Goal: Browse casually: Explore the website without a specific task or goal

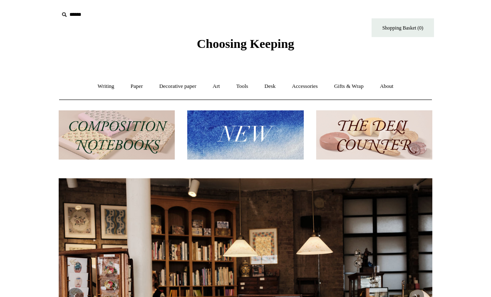
click at [99, 87] on link "Writing +" at bounding box center [106, 86] width 32 height 22
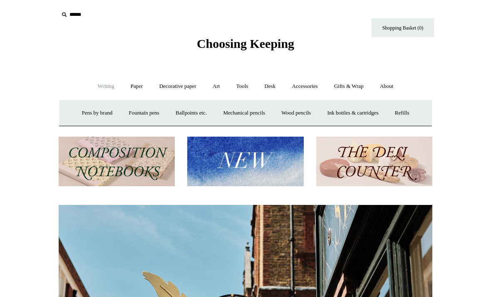
scroll to position [0, 374]
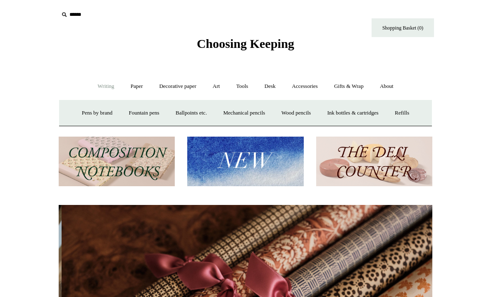
click at [130, 114] on link "Fountain pens +" at bounding box center [143, 113] width 45 height 22
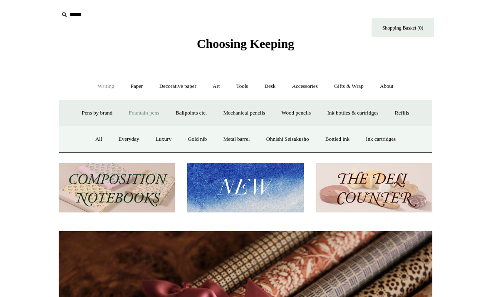
click at [88, 135] on link "All" at bounding box center [99, 139] width 22 height 22
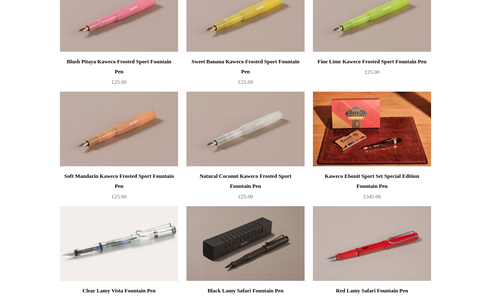
scroll to position [600, 0]
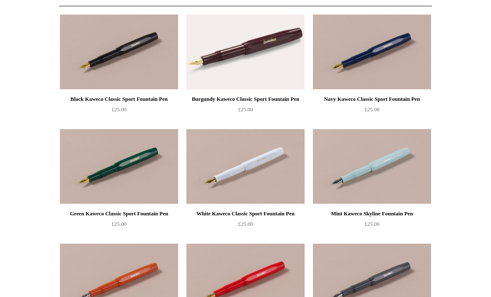
scroll to position [0, 0]
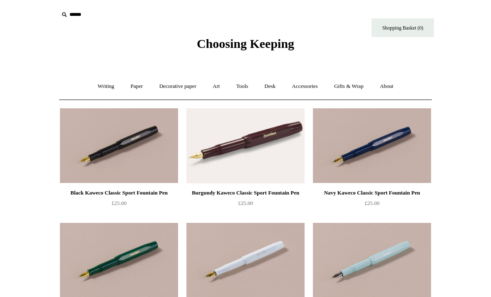
click at [100, 88] on link "Writing +" at bounding box center [106, 86] width 32 height 22
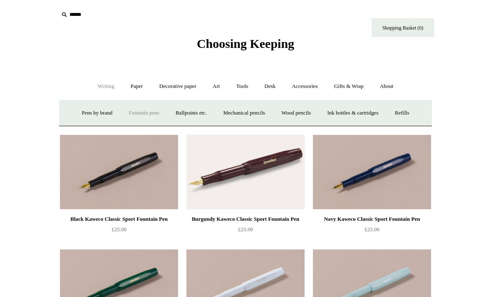
click at [184, 111] on link "Ballpoints etc. +" at bounding box center [191, 113] width 46 height 22
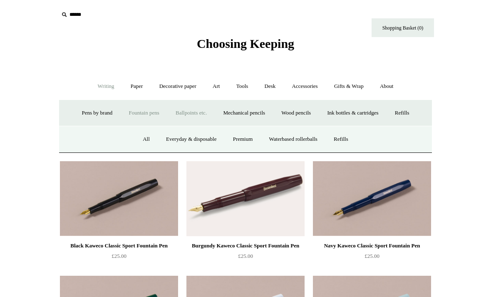
click at [139, 131] on link "All" at bounding box center [146, 139] width 22 height 22
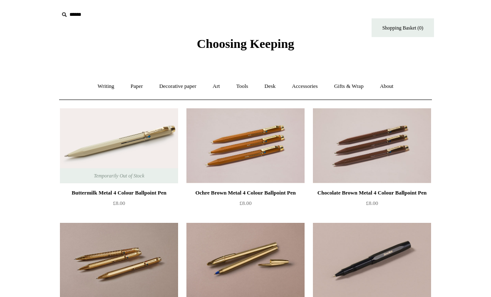
click at [97, 85] on link "Writing +" at bounding box center [106, 86] width 32 height 22
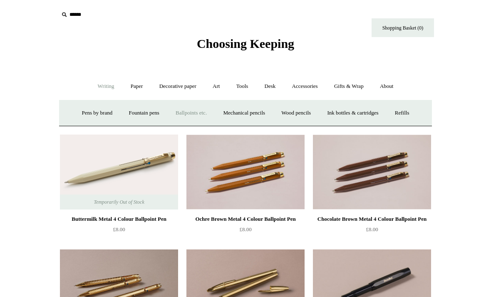
click at [238, 112] on link "Mechanical pencils +" at bounding box center [244, 113] width 57 height 22
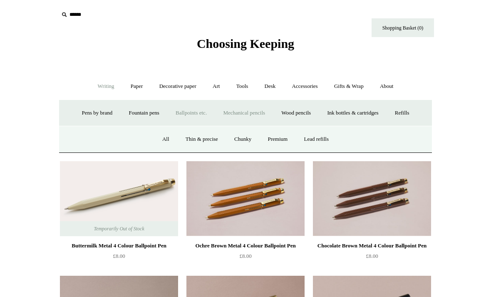
click at [161, 137] on link "All" at bounding box center [166, 139] width 22 height 22
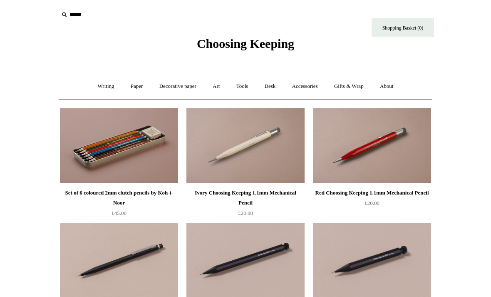
click at [132, 87] on link "Paper +" at bounding box center [136, 86] width 27 height 22
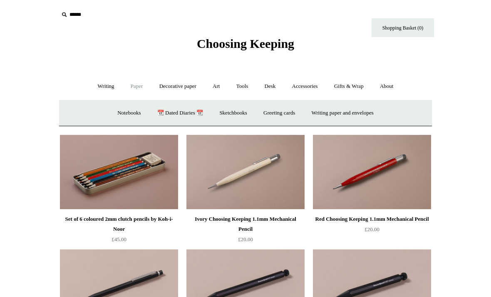
click at [126, 113] on link "Notebooks +" at bounding box center [129, 113] width 38 height 22
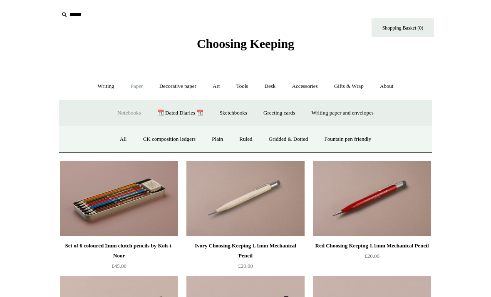
click at [118, 134] on link "All" at bounding box center [123, 139] width 22 height 22
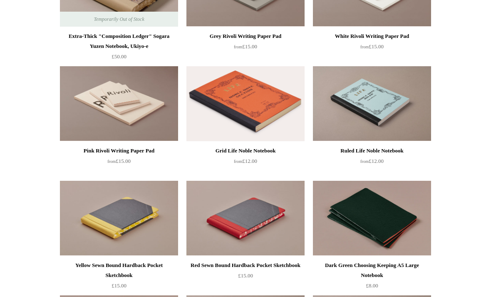
scroll to position [1531, 0]
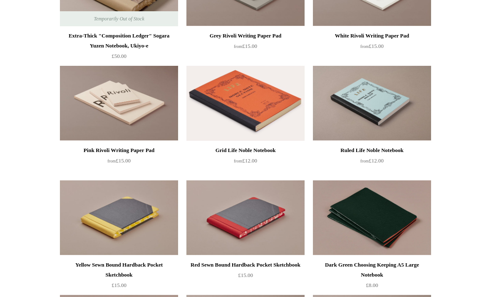
click at [396, 149] on div "Ruled Life Noble Notebook" at bounding box center [372, 150] width 114 height 10
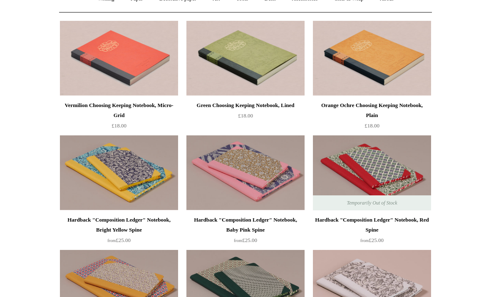
scroll to position [0, 0]
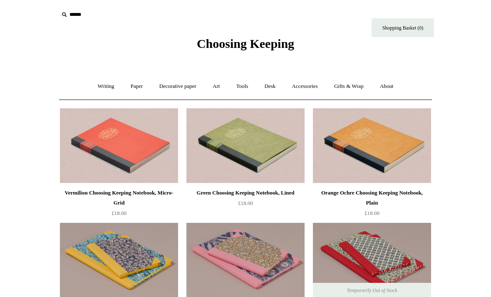
click at [217, 86] on link "Art +" at bounding box center [216, 86] width 22 height 22
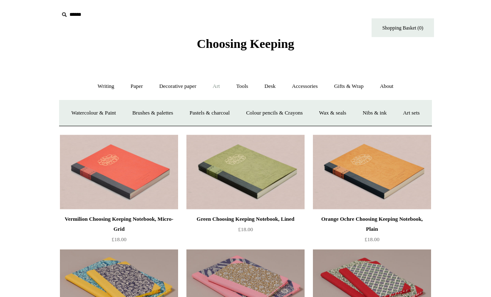
click at [168, 91] on link "Decorative paper +" at bounding box center [178, 86] width 52 height 22
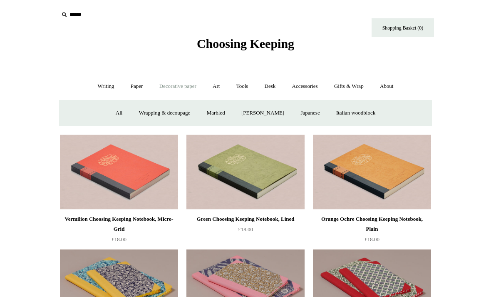
click at [312, 114] on link "Japanese" at bounding box center [310, 113] width 34 height 22
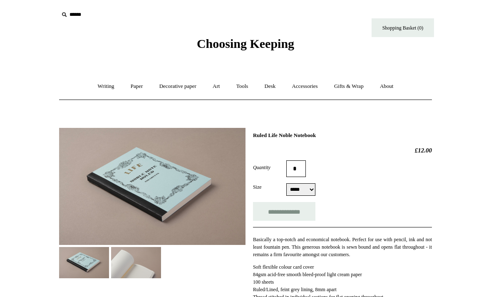
click at [302, 213] on input "**********" at bounding box center [284, 211] width 62 height 19
type input "**********"
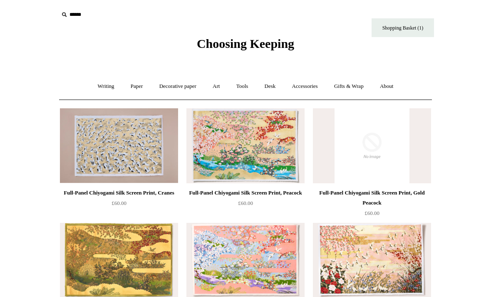
click at [169, 84] on link "Decorative paper +" at bounding box center [178, 86] width 52 height 22
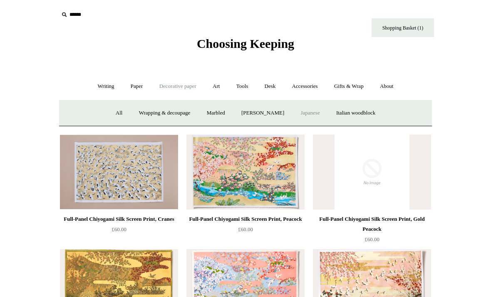
click at [111, 111] on link "All" at bounding box center [119, 113] width 22 height 22
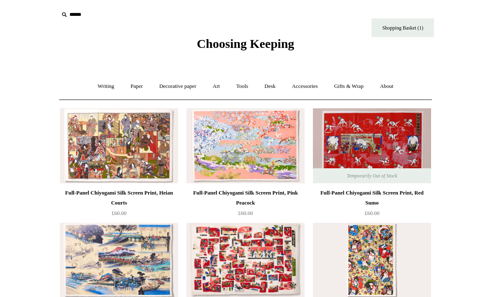
click at [222, 86] on link "Art +" at bounding box center [216, 86] width 22 height 22
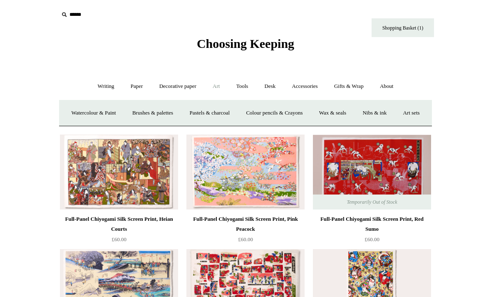
click at [95, 108] on link "Watercolour & Paint" at bounding box center [94, 113] width 60 height 22
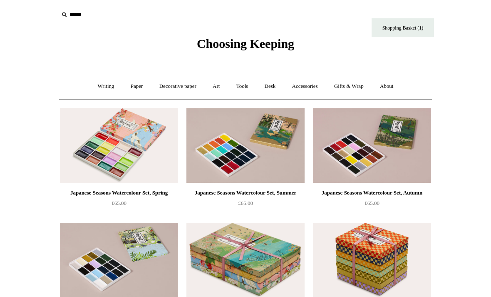
click at [218, 83] on link "Art +" at bounding box center [216, 86] width 22 height 22
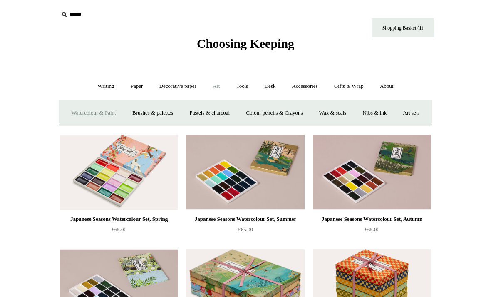
click at [160, 110] on link "Brushes & palettes" at bounding box center [153, 113] width 56 height 22
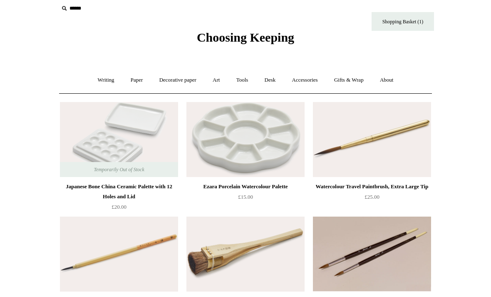
scroll to position [7, 0]
click at [216, 75] on link "Art +" at bounding box center [216, 80] width 22 height 22
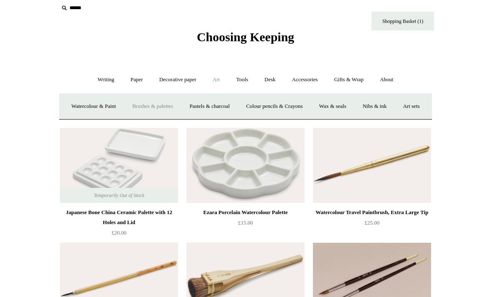
click at [310, 103] on link "Colour pencils & Crayons" at bounding box center [275, 106] width 72 height 22
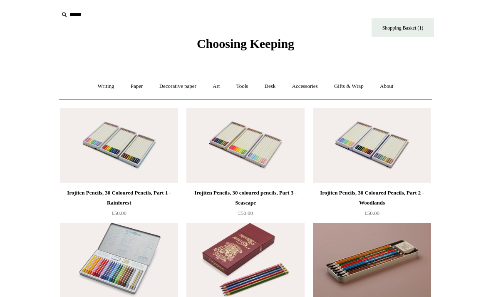
click at [220, 86] on link "Art +" at bounding box center [216, 86] width 22 height 22
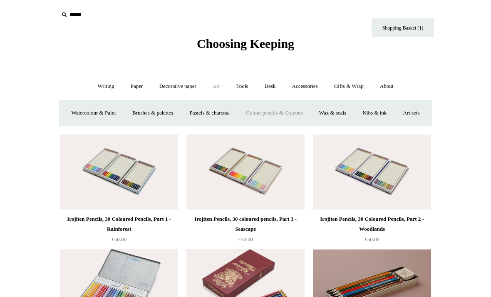
click at [354, 112] on link "Wax & seals" at bounding box center [333, 113] width 42 height 22
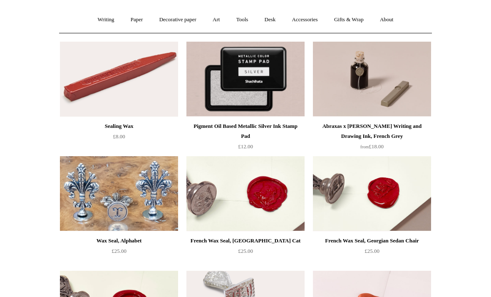
scroll to position [67, 0]
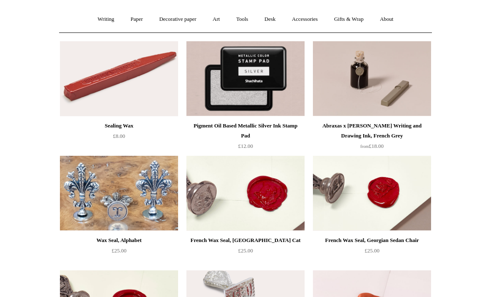
click at [75, 230] on img at bounding box center [119, 193] width 118 height 75
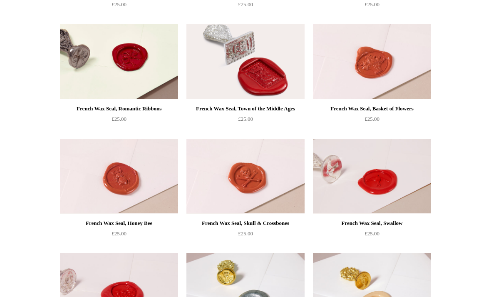
scroll to position [313, 0]
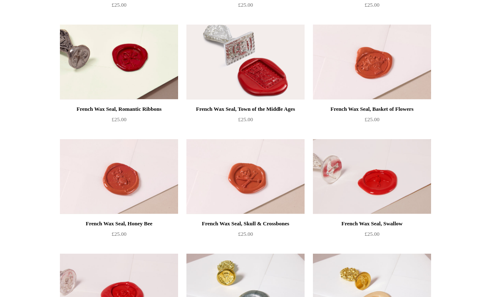
click at [286, 97] on img at bounding box center [246, 62] width 118 height 75
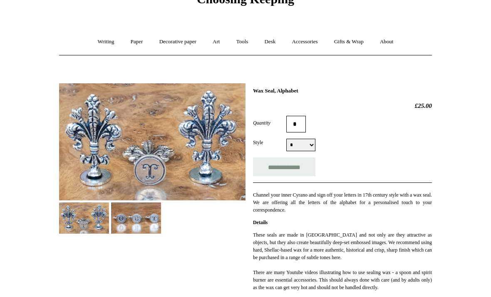
scroll to position [42, 0]
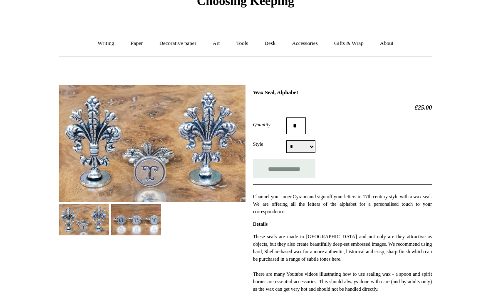
click at [310, 147] on select "* * * * * * * * * * * * * * * * * * * * * * * * * *" at bounding box center [300, 147] width 29 height 12
select select "*"
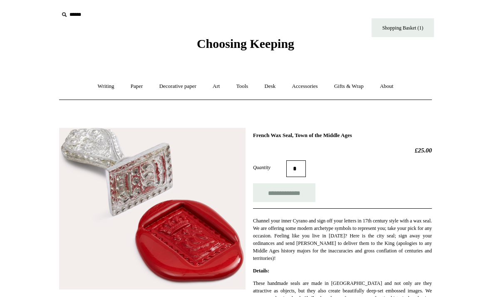
click at [301, 190] on input "**********" at bounding box center [284, 192] width 62 height 19
type input "**********"
click at [221, 87] on link "Art +" at bounding box center [216, 86] width 22 height 22
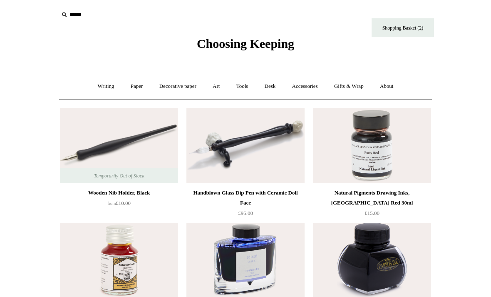
scroll to position [12, 0]
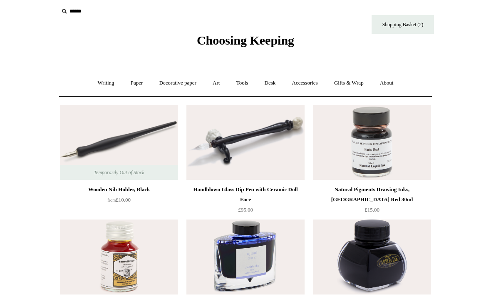
click at [218, 85] on link "Art +" at bounding box center [216, 83] width 22 height 22
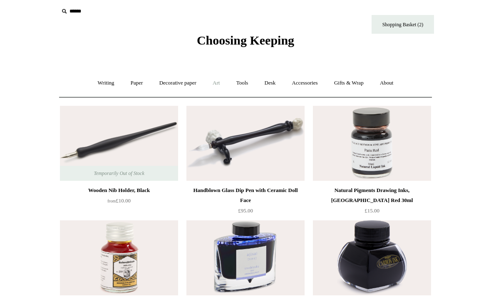
scroll to position [3, 0]
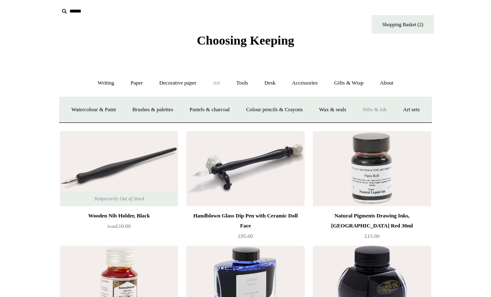
click at [396, 121] on link "Art sets" at bounding box center [412, 110] width 32 height 22
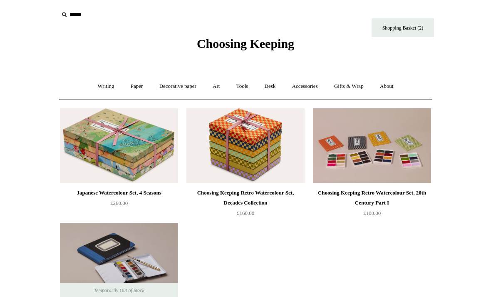
click at [248, 88] on link "Tools +" at bounding box center [242, 86] width 27 height 22
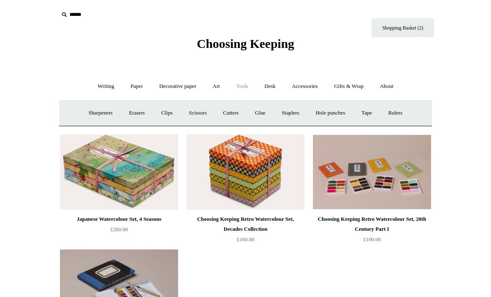
click at [247, 90] on link "Tools -" at bounding box center [242, 86] width 27 height 22
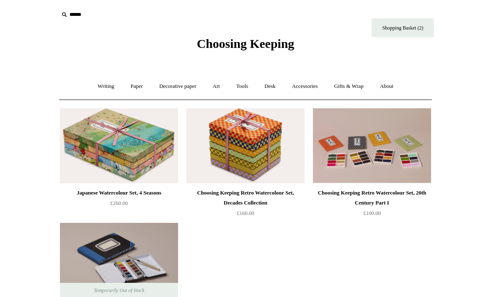
click at [246, 90] on link "Tools +" at bounding box center [242, 86] width 27 height 22
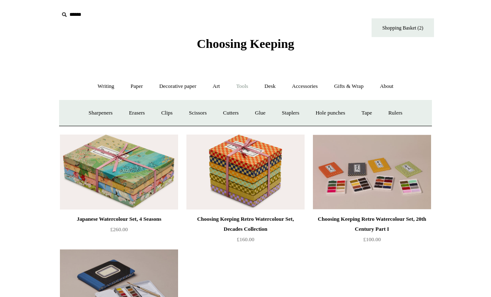
click at [95, 111] on link "Sharpeners" at bounding box center [100, 113] width 39 height 22
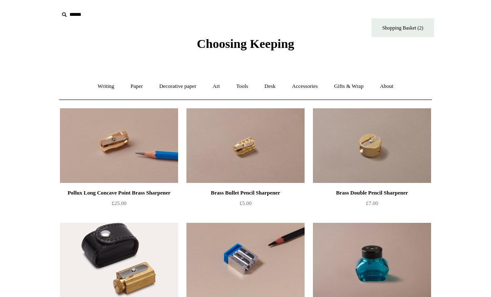
click at [217, 81] on link "Art +" at bounding box center [216, 86] width 22 height 22
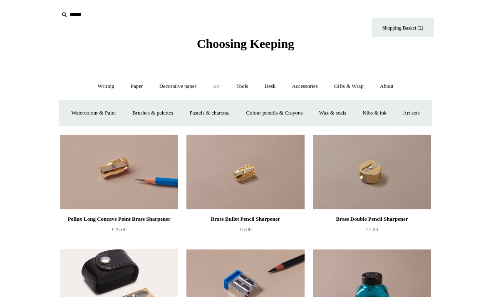
click at [244, 91] on link "Tools +" at bounding box center [242, 86] width 27 height 22
click at [196, 114] on link "Scissors" at bounding box center [198, 113] width 33 height 22
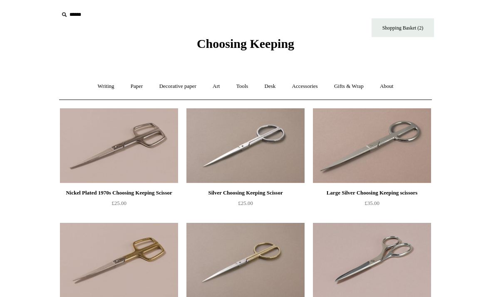
click at [270, 86] on link "Desk +" at bounding box center [270, 86] width 26 height 22
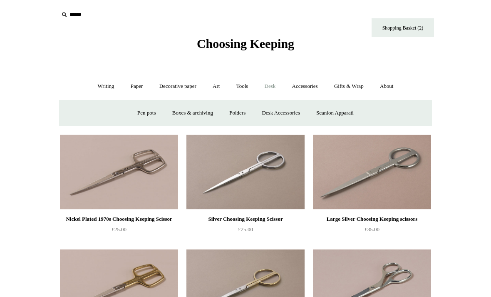
click at [141, 111] on link "Pen pots" at bounding box center [146, 113] width 33 height 22
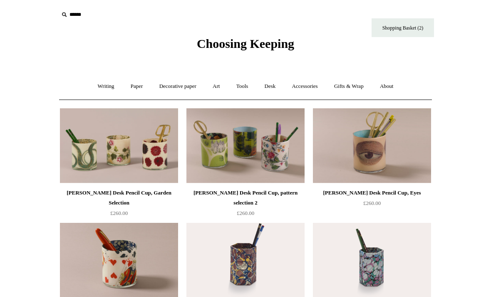
click at [269, 90] on link "Desk +" at bounding box center [270, 86] width 26 height 22
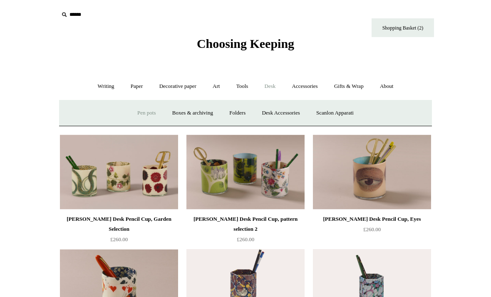
click at [236, 117] on link "Folders" at bounding box center [237, 113] width 31 height 22
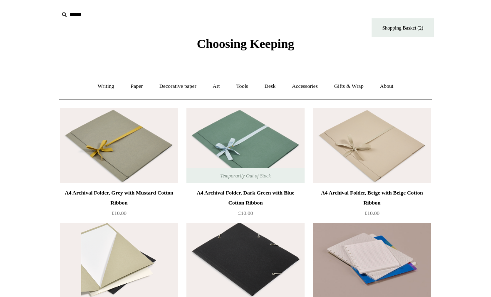
click at [274, 88] on link "Desk +" at bounding box center [270, 86] width 26 height 22
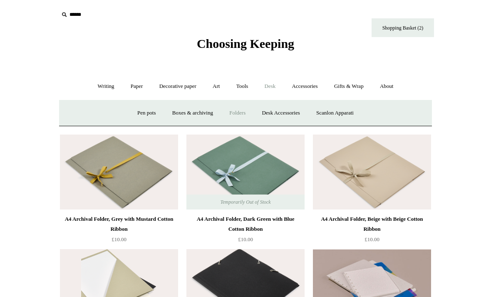
click at [274, 108] on link "Desk Accessories" at bounding box center [280, 113] width 53 height 22
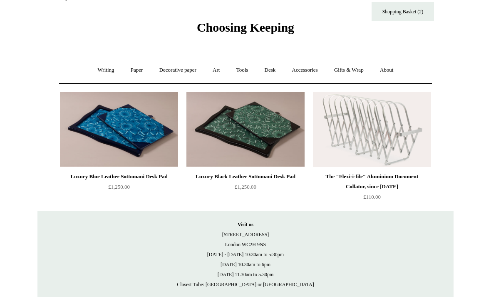
scroll to position [17, 0]
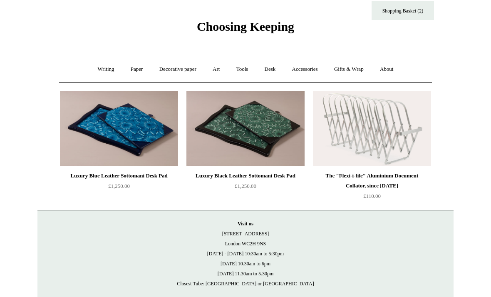
click at [307, 72] on link "Accessories +" at bounding box center [305, 69] width 41 height 22
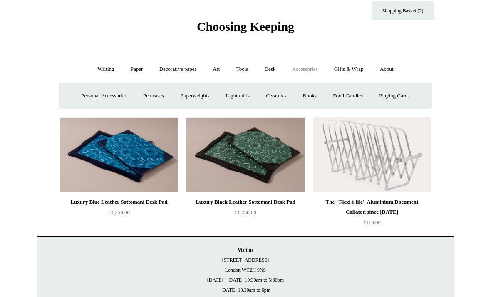
click at [84, 95] on link "Personal Accessories +" at bounding box center [104, 96] width 60 height 22
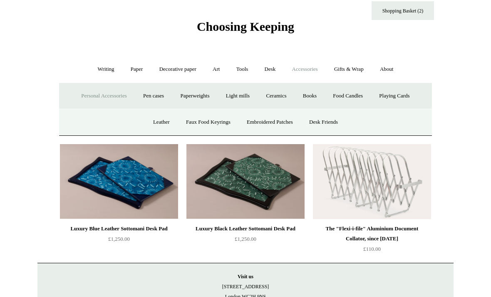
click at [89, 94] on link "Personal Accessories -" at bounding box center [104, 96] width 60 height 22
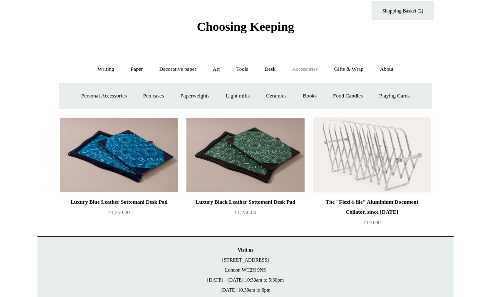
click at [90, 96] on link "Personal Accessories +" at bounding box center [104, 96] width 60 height 22
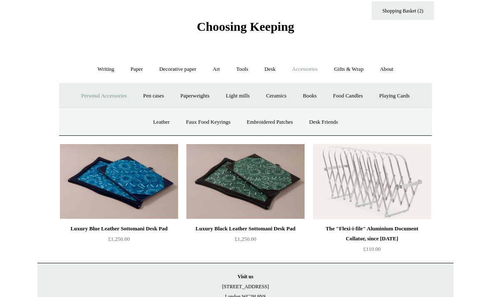
click at [286, 123] on link "Embroidered Patches" at bounding box center [269, 122] width 61 height 22
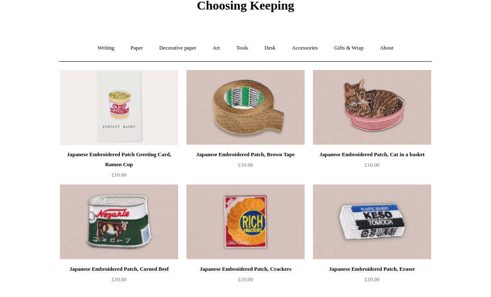
scroll to position [40, 0]
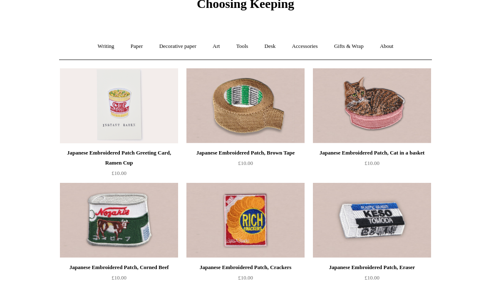
click at [283, 214] on img at bounding box center [246, 220] width 118 height 75
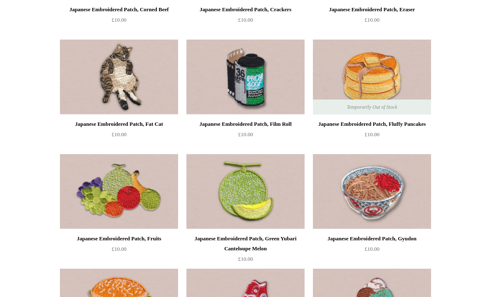
scroll to position [308, 0]
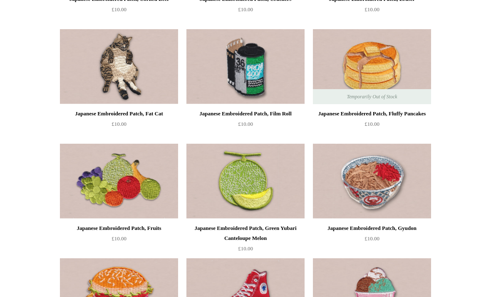
click at [80, 98] on img at bounding box center [119, 66] width 118 height 75
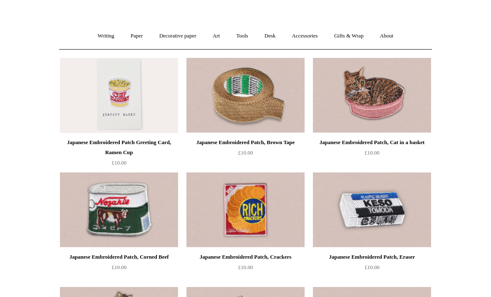
scroll to position [0, 0]
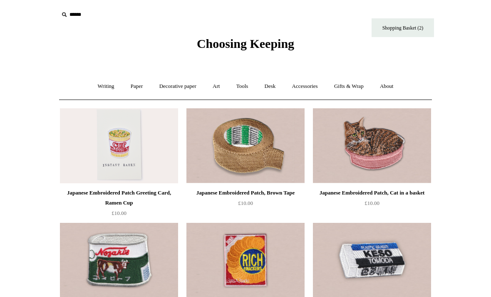
click at [311, 88] on link "Accessories +" at bounding box center [305, 86] width 41 height 22
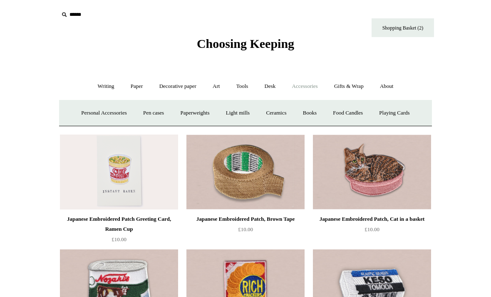
click at [80, 113] on link "Personal Accessories +" at bounding box center [104, 113] width 60 height 22
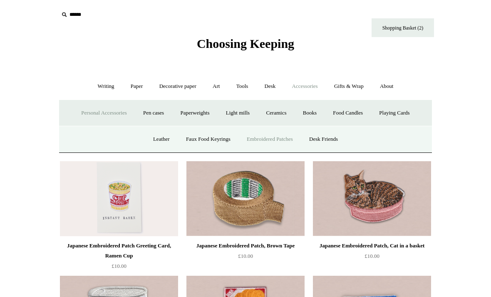
click at [221, 142] on link "Faux Food Keyrings" at bounding box center [209, 139] width 60 height 22
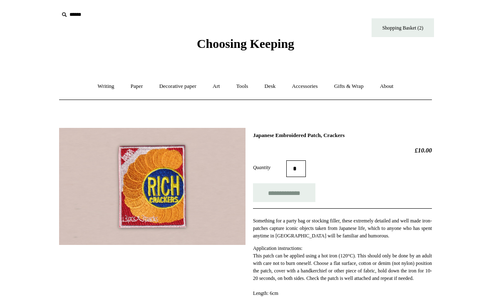
click at [303, 196] on input "**********" at bounding box center [284, 192] width 62 height 19
type input "**********"
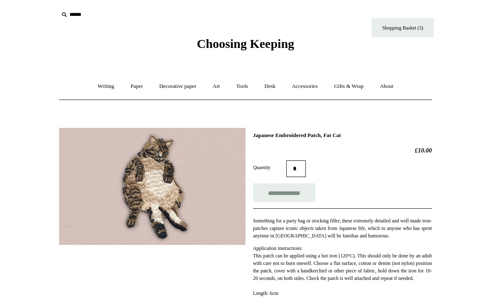
click at [292, 194] on input "**********" at bounding box center [284, 192] width 62 height 19
type input "**********"
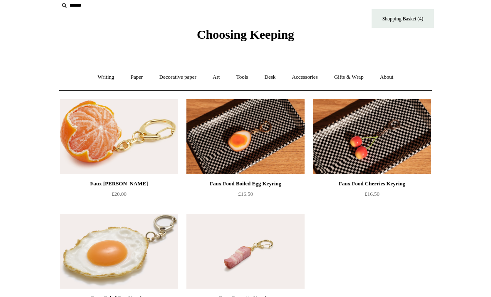
scroll to position [10, 0]
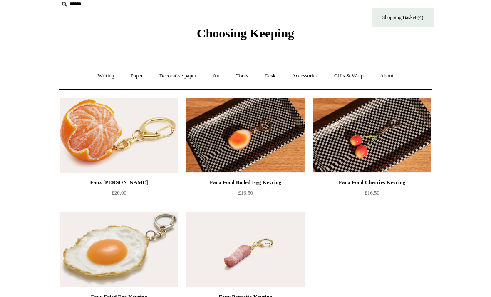
click at [312, 78] on link "Accessories +" at bounding box center [305, 76] width 41 height 22
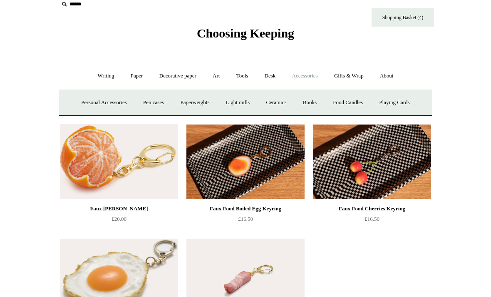
click at [77, 105] on link "Personal Accessories +" at bounding box center [104, 103] width 60 height 22
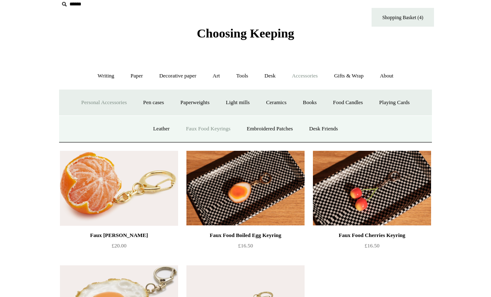
click at [152, 127] on link "Leather" at bounding box center [162, 129] width 32 height 22
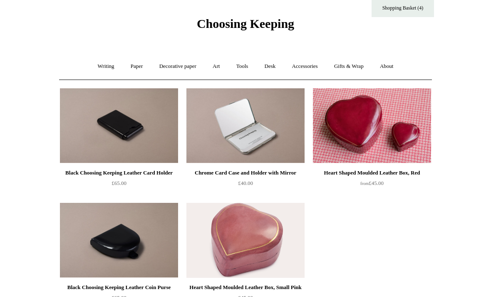
scroll to position [23, 0]
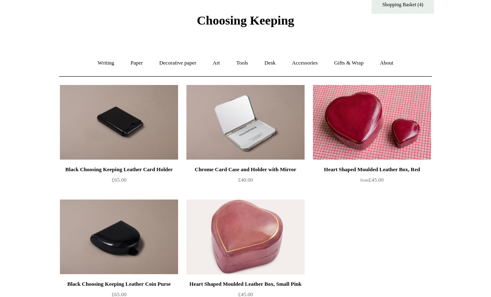
click at [309, 62] on link "Accessories +" at bounding box center [305, 63] width 41 height 22
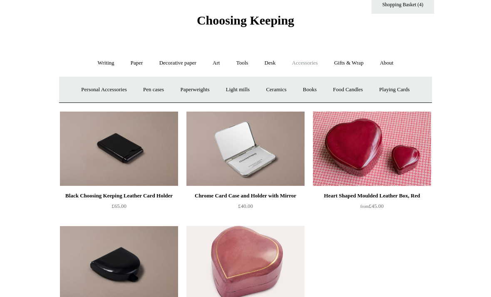
click at [80, 87] on link "Personal Accessories +" at bounding box center [104, 90] width 60 height 22
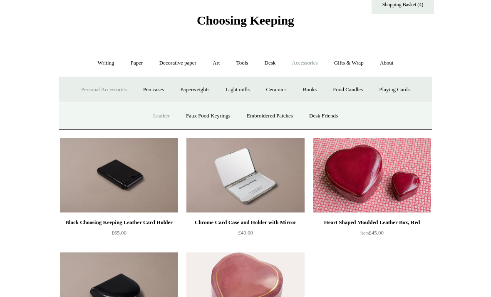
click at [339, 114] on link "Desk Friends" at bounding box center [324, 116] width 44 height 22
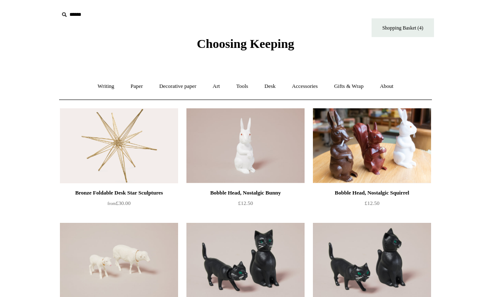
click at [314, 86] on link "Accessories +" at bounding box center [305, 86] width 41 height 22
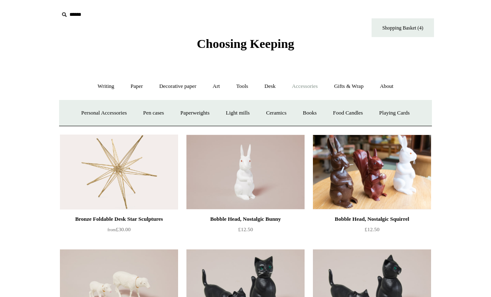
click at [152, 111] on link "Pen cases" at bounding box center [154, 113] width 36 height 22
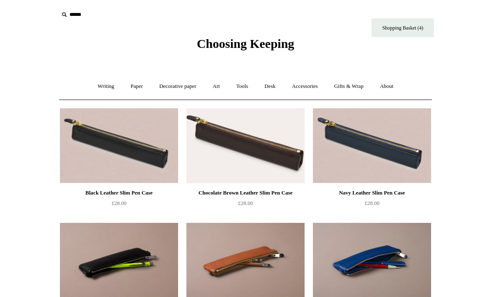
click at [312, 90] on link "Accessories +" at bounding box center [305, 86] width 41 height 22
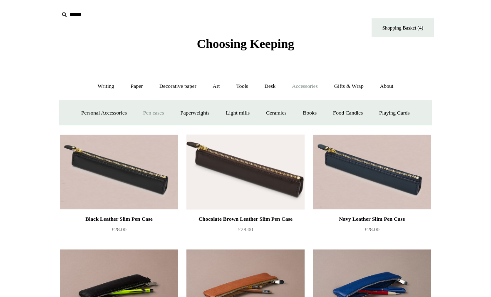
click at [199, 113] on link "Paperweights +" at bounding box center [195, 113] width 44 height 22
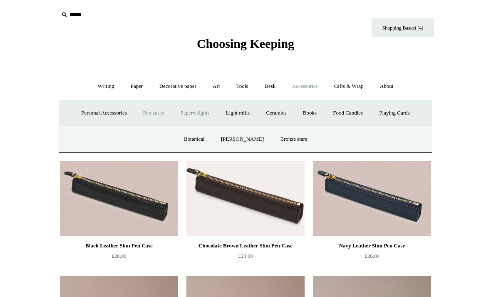
click at [199, 139] on link "Botanical" at bounding box center [195, 139] width 36 height 22
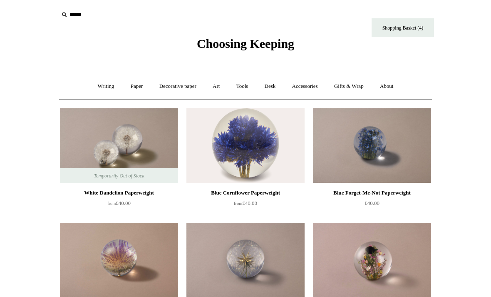
click at [321, 86] on link "Accessories +" at bounding box center [305, 86] width 41 height 22
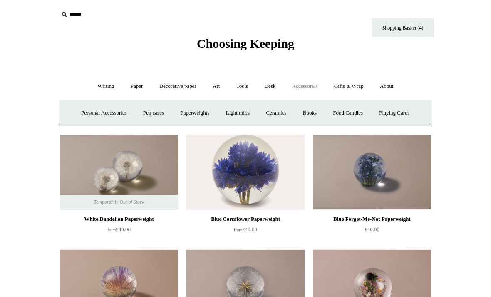
click at [319, 111] on link "Books" at bounding box center [310, 113] width 29 height 22
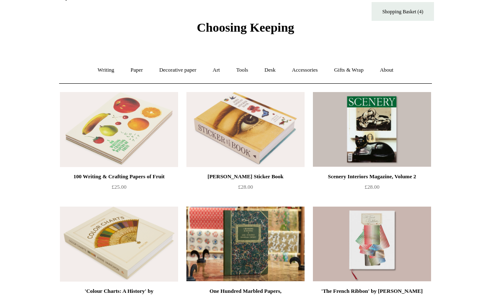
scroll to position [10, 0]
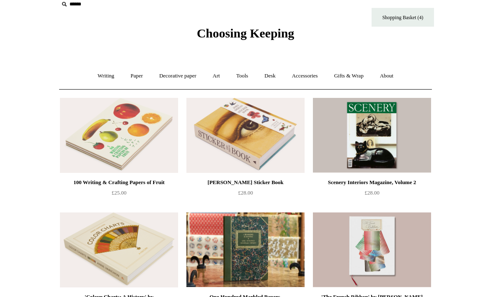
click at [313, 72] on link "Accessories +" at bounding box center [305, 76] width 41 height 22
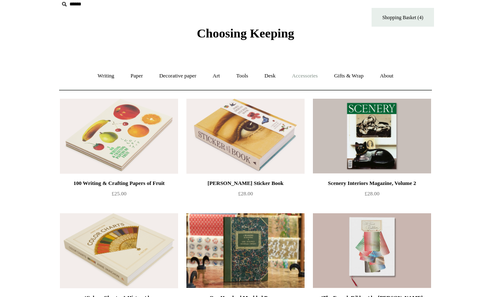
scroll to position [10, 0]
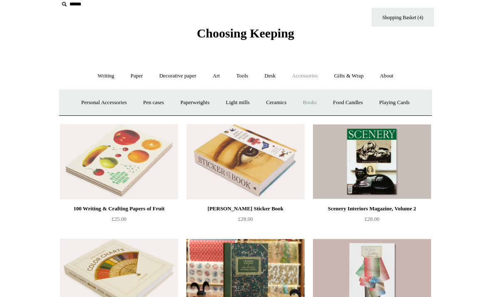
click at [404, 95] on link "Playing Cards" at bounding box center [394, 103] width 45 height 22
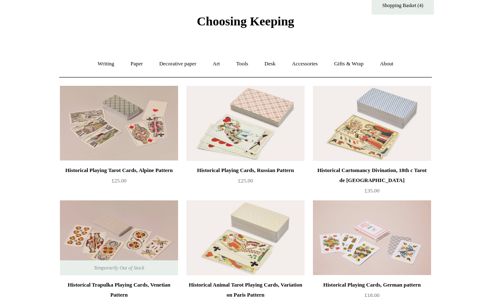
scroll to position [23, 0]
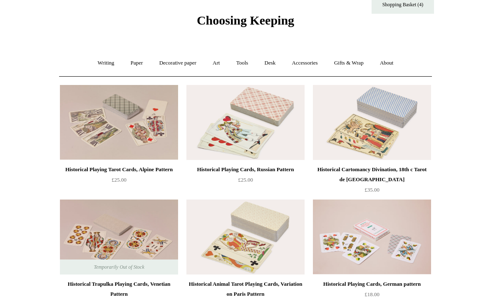
click at [367, 56] on link "Gifts & Wrap +" at bounding box center [349, 63] width 45 height 22
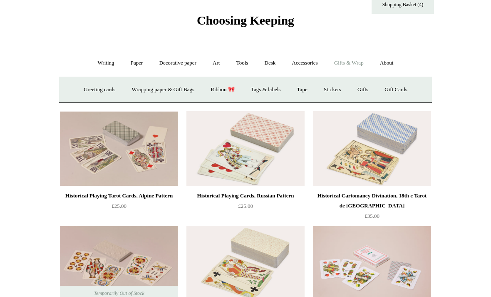
click at [84, 91] on link "Greeting cards +" at bounding box center [99, 90] width 47 height 22
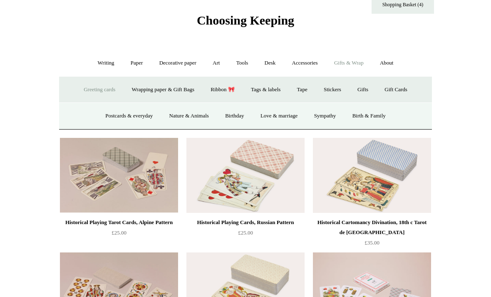
click at [109, 115] on link "Postcards & everyday" at bounding box center [129, 116] width 62 height 22
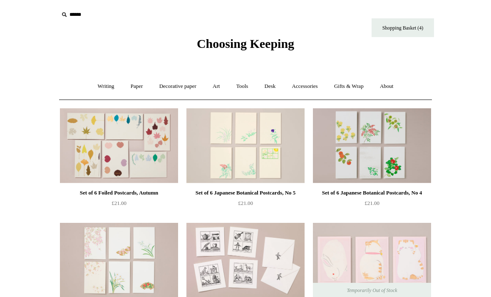
click at [358, 89] on link "Gifts & Wrap +" at bounding box center [349, 86] width 45 height 22
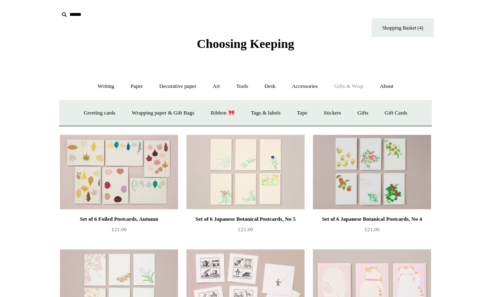
click at [88, 111] on link "Greeting cards +" at bounding box center [99, 113] width 47 height 22
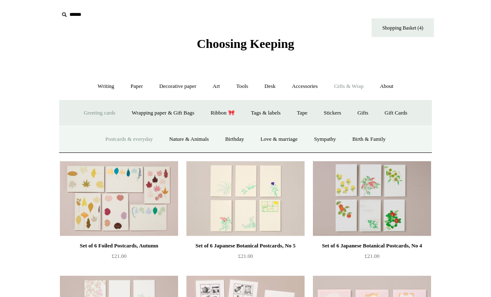
click at [374, 134] on link "Birth & Family" at bounding box center [369, 139] width 48 height 22
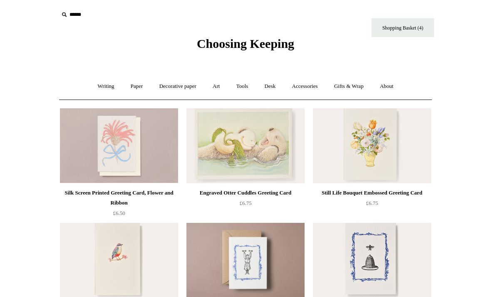
click at [361, 83] on link "Gifts & Wrap +" at bounding box center [349, 86] width 45 height 22
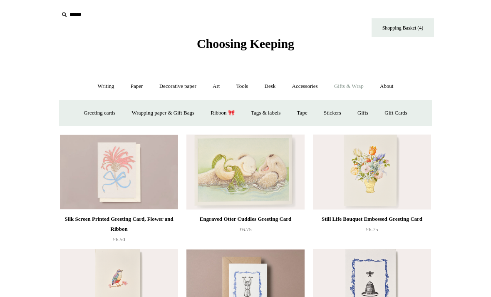
click at [273, 114] on link "Tags & labels" at bounding box center [266, 113] width 45 height 22
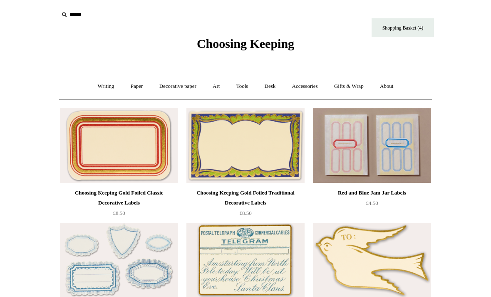
click at [315, 84] on link "Accessories +" at bounding box center [305, 86] width 41 height 22
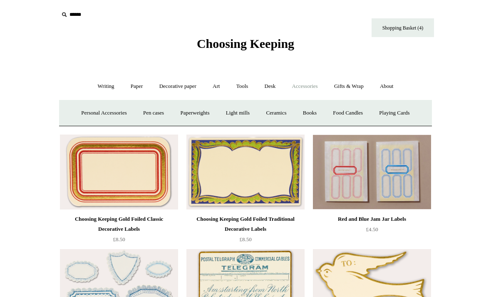
click at [354, 83] on link "Gifts & Wrap +" at bounding box center [349, 86] width 45 height 22
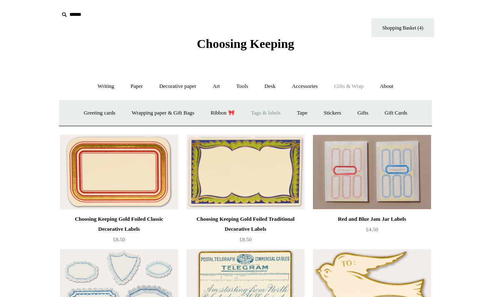
click at [374, 112] on link "Gifts +" at bounding box center [363, 113] width 26 height 22
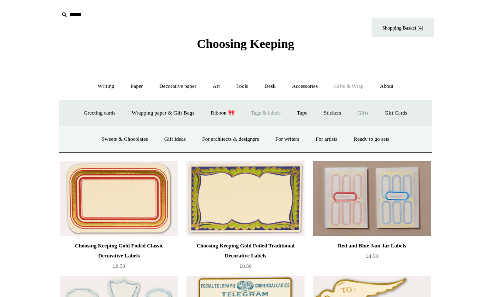
click at [242, 140] on link "For architects & designers" at bounding box center [231, 139] width 72 height 22
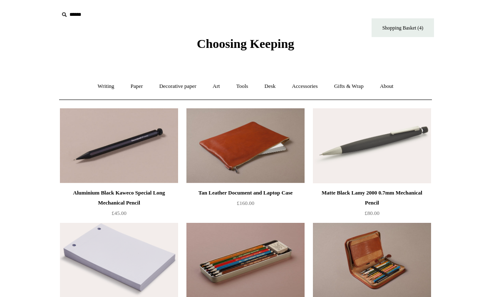
click at [363, 84] on link "Gifts & Wrap +" at bounding box center [349, 86] width 45 height 22
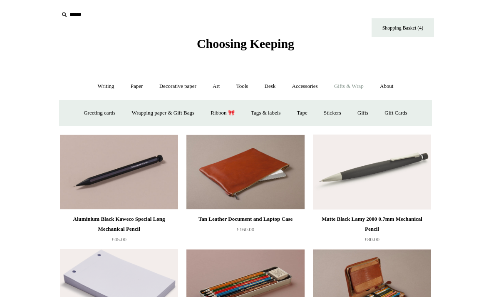
click at [372, 110] on link "Gifts +" at bounding box center [363, 113] width 26 height 22
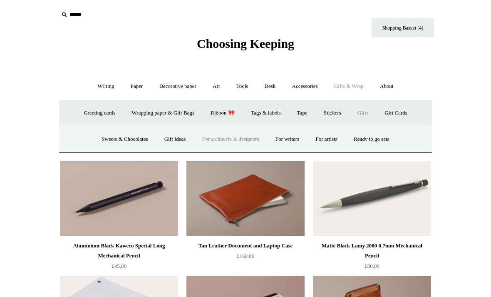
click at [293, 139] on link "For writers" at bounding box center [287, 139] width 39 height 22
